Goal: Book appointment/travel/reservation

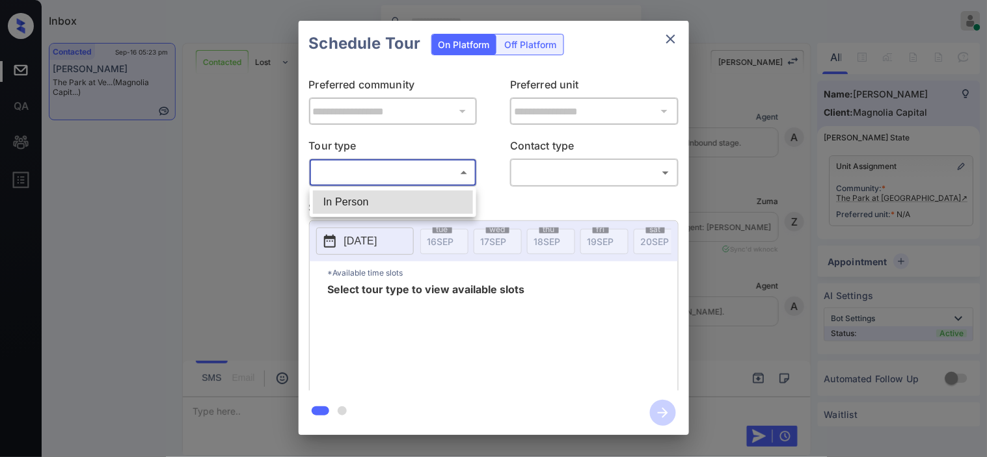
scroll to position [3560, 0]
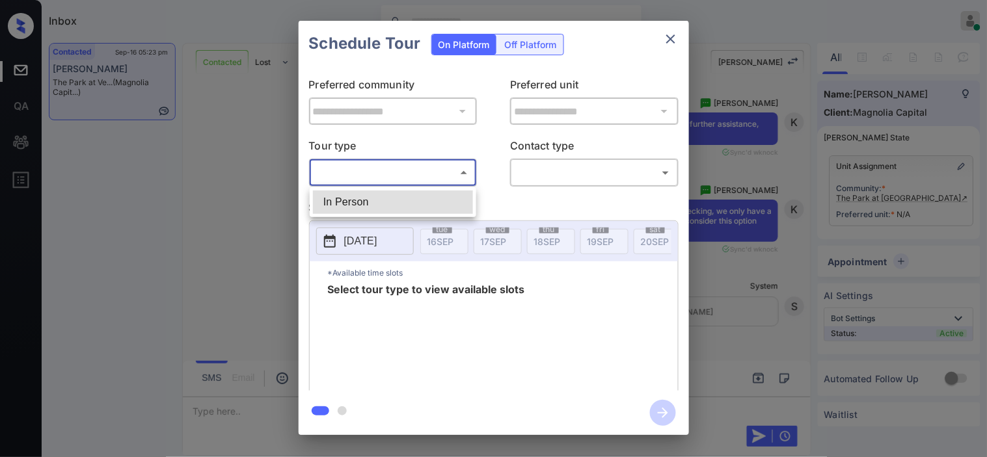
click at [367, 204] on li "In Person" at bounding box center [393, 202] width 160 height 23
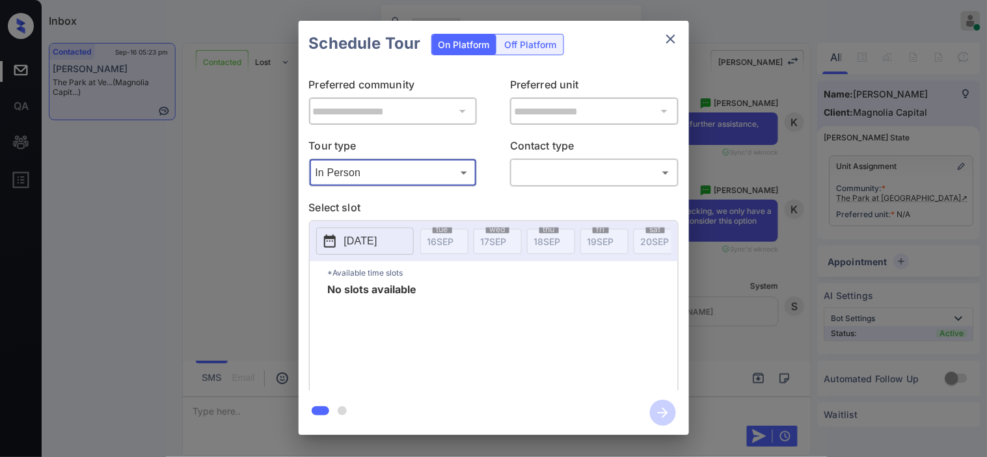
type input "********"
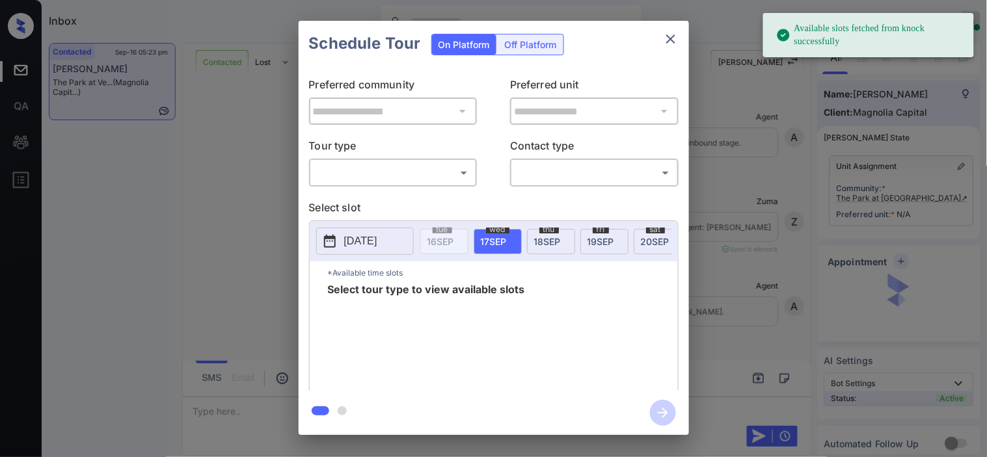
scroll to position [4716, 0]
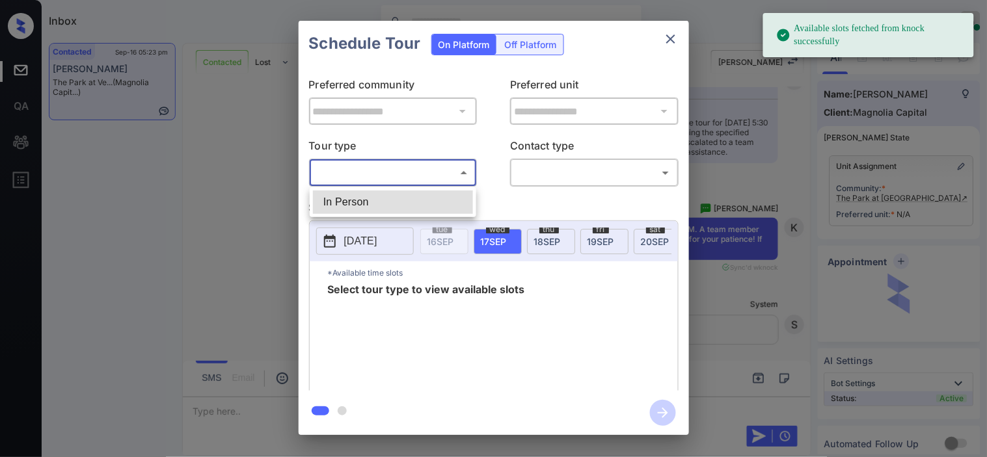
drag, startPoint x: 358, startPoint y: 173, endPoint x: 367, endPoint y: 195, distance: 23.9
click at [358, 172] on body "Available slots fetched from knock successfully Inbox [PERSON_NAME] Online Set …" at bounding box center [493, 228] width 987 height 457
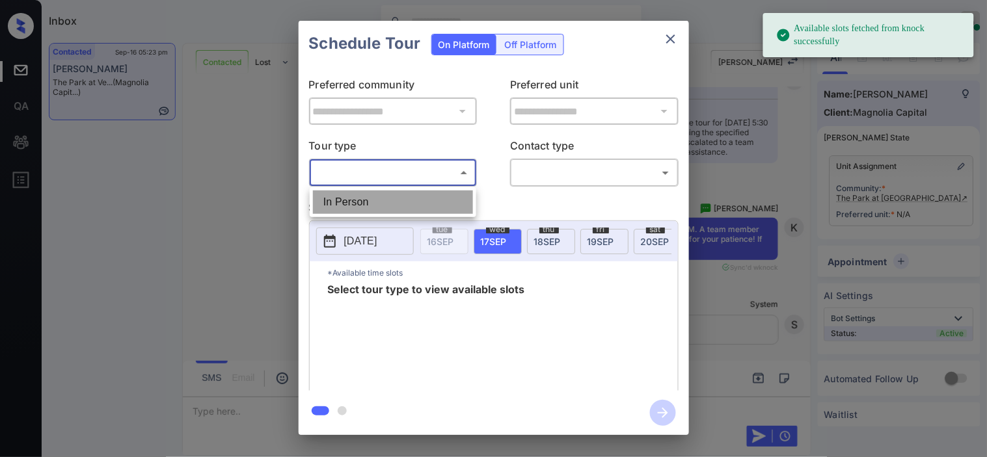
click at [367, 196] on li "In Person" at bounding box center [393, 202] width 160 height 23
type input "********"
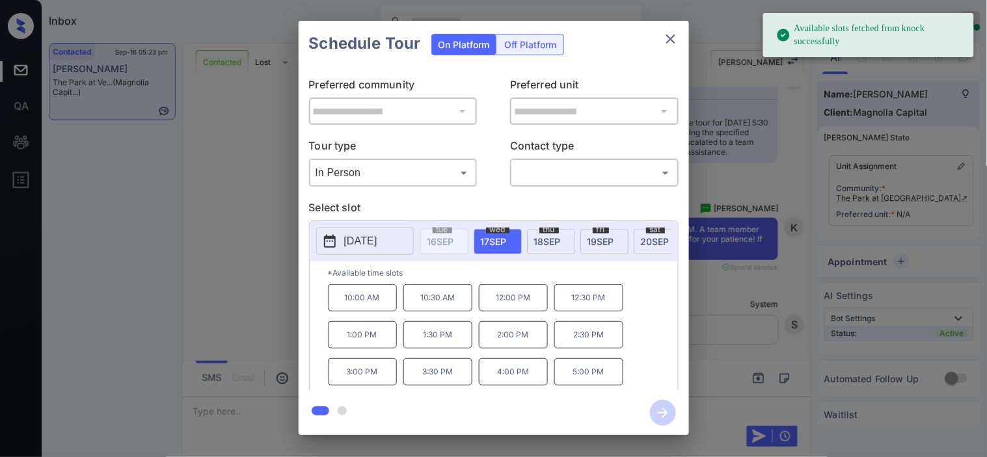
click at [325, 239] on icon at bounding box center [330, 241] width 12 height 13
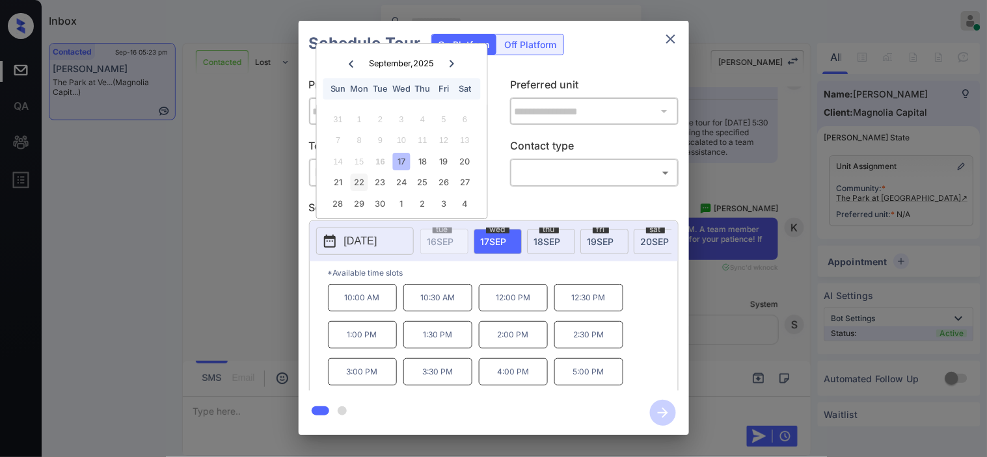
click at [356, 187] on div "22" at bounding box center [360, 183] width 18 height 18
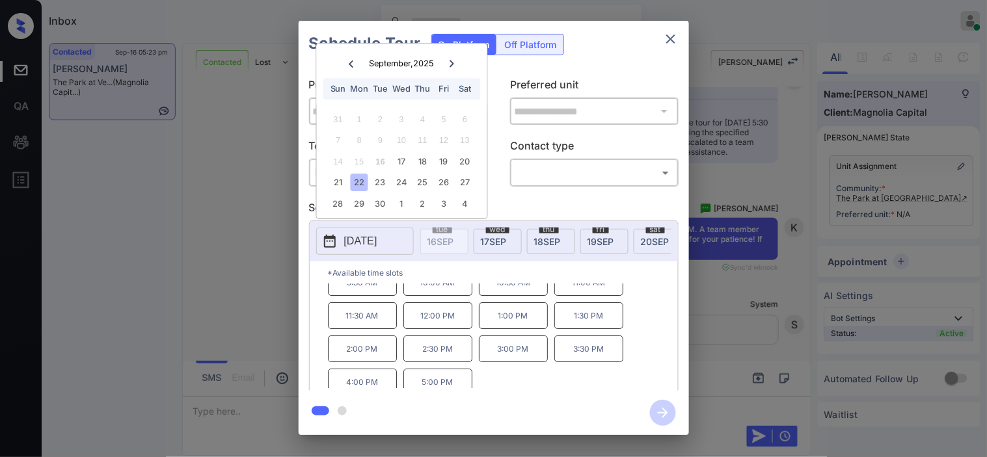
scroll to position [22, 0]
click at [226, 260] on div "**********" at bounding box center [493, 228] width 987 height 456
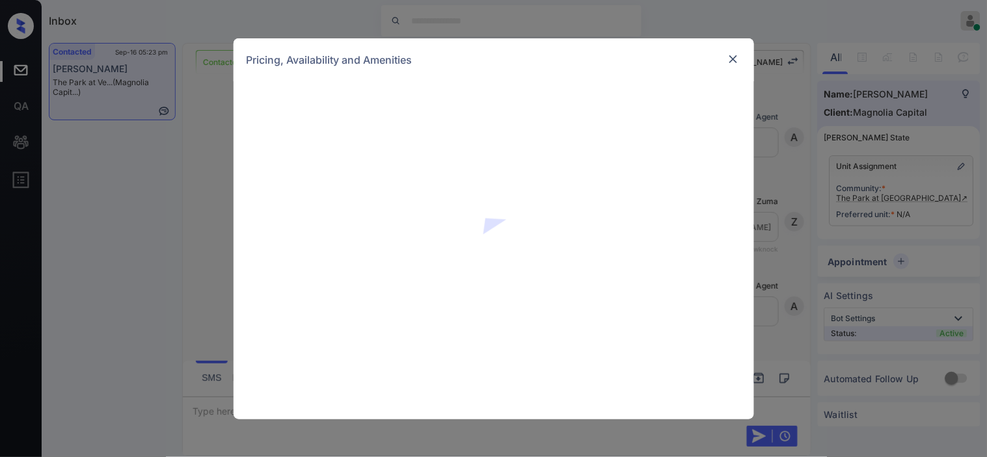
scroll to position [816, 0]
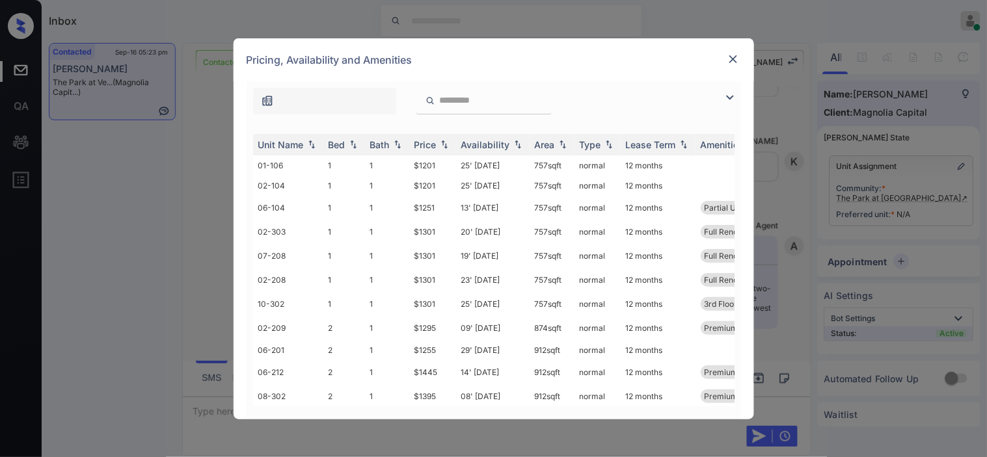
click at [727, 102] on img at bounding box center [730, 98] width 16 height 16
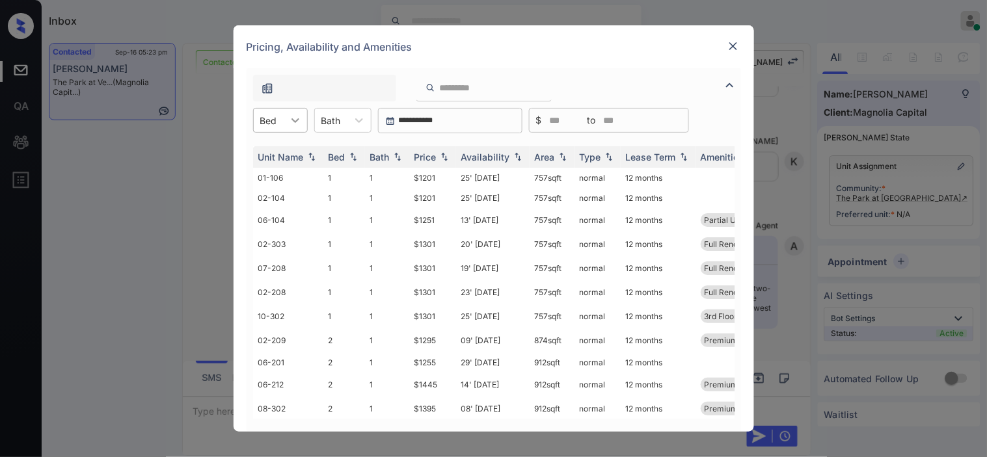
click at [291, 127] on div at bounding box center [295, 120] width 23 height 23
click at [282, 173] on div "2" at bounding box center [280, 175] width 55 height 23
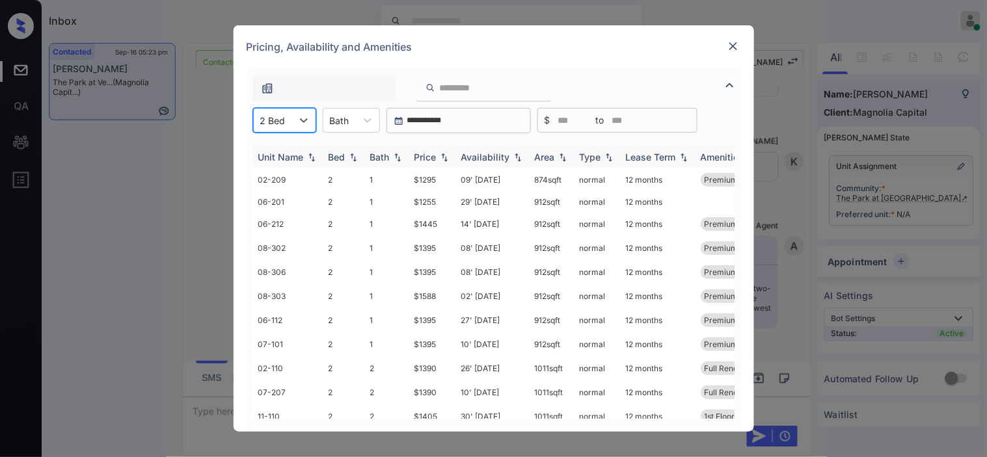
click at [440, 156] on img at bounding box center [444, 157] width 13 height 9
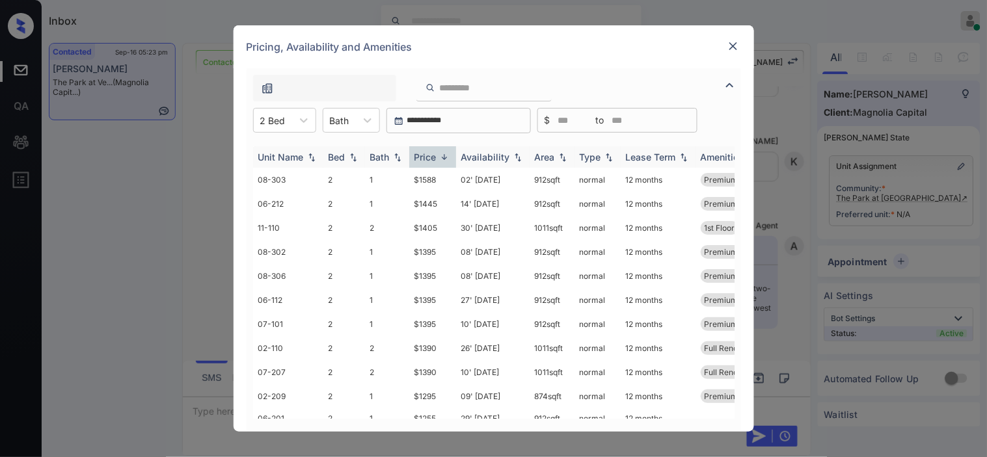
click at [440, 156] on img at bounding box center [444, 157] width 13 height 10
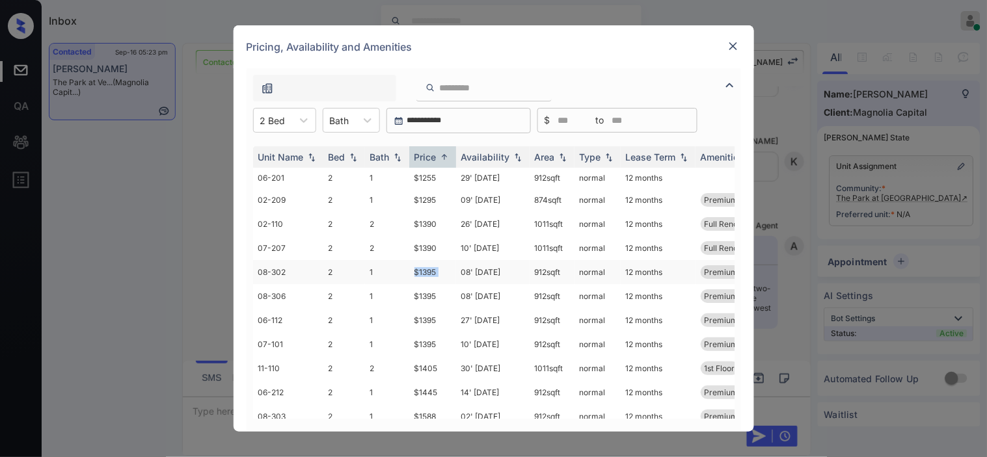
drag, startPoint x: 410, startPoint y: 274, endPoint x: 457, endPoint y: 276, distance: 46.2
click at [457, 276] on tr "08-302 2 1 $1395 08' Aug 25 912 sqft normal 12 months Premium Package... Full R…" at bounding box center [593, 272] width 680 height 24
copy td "$1395"
click at [429, 271] on td "$1395" at bounding box center [432, 272] width 47 height 24
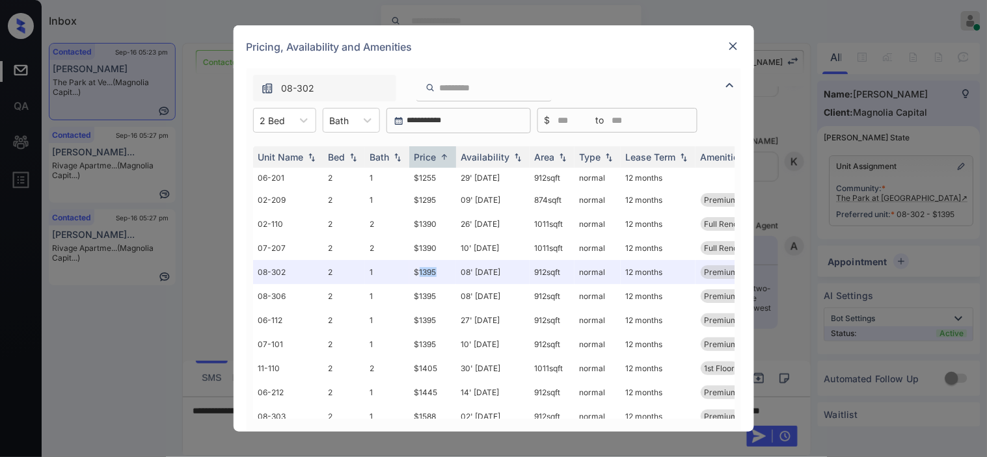
scroll to position [20, 0]
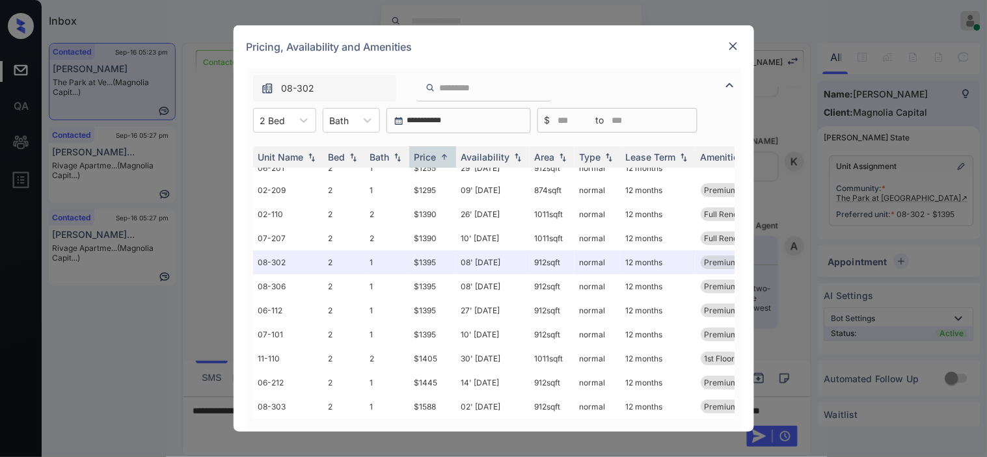
click at [739, 46] on div at bounding box center [733, 46] width 16 height 16
